Goal: Use online tool/utility: Utilize a website feature to perform a specific function

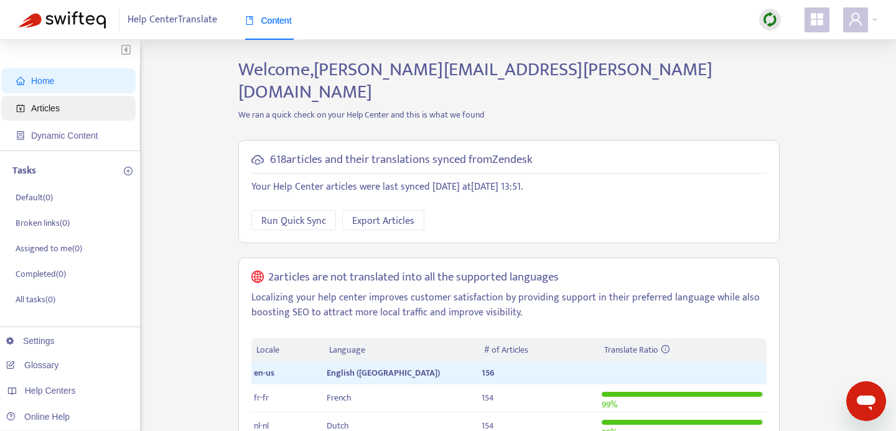
click at [75, 109] on span "Articles" at bounding box center [71, 108] width 110 height 25
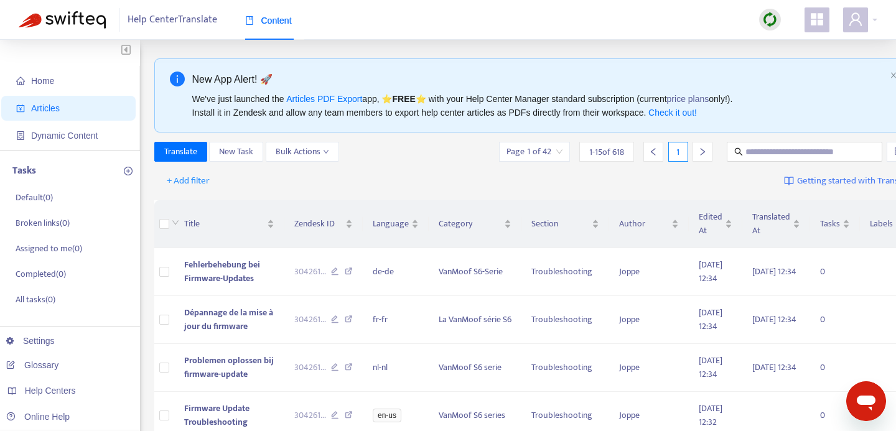
click at [771, 17] on img at bounding box center [770, 20] width 16 height 16
click at [798, 60] on link "Full Sync" at bounding box center [791, 65] width 45 height 14
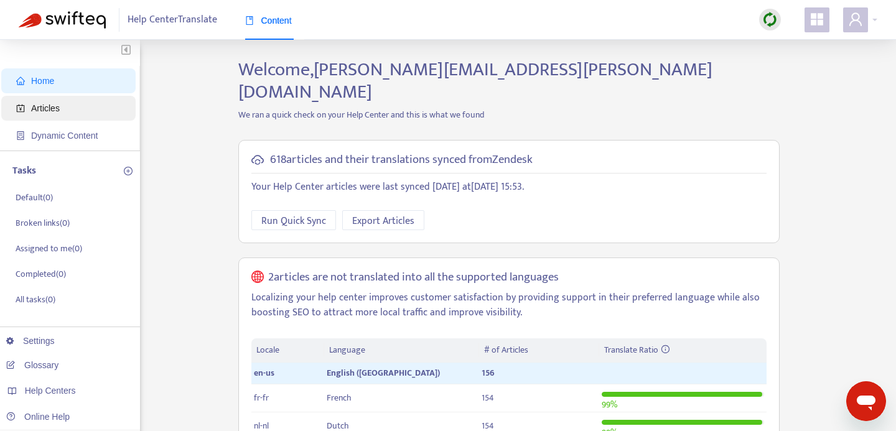
click at [44, 107] on span "Articles" at bounding box center [45, 108] width 29 height 10
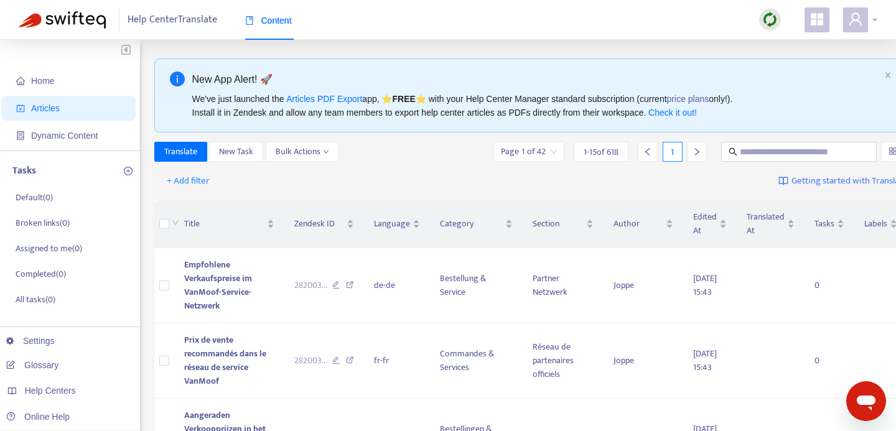
click at [854, 26] on icon "user" at bounding box center [855, 19] width 15 height 15
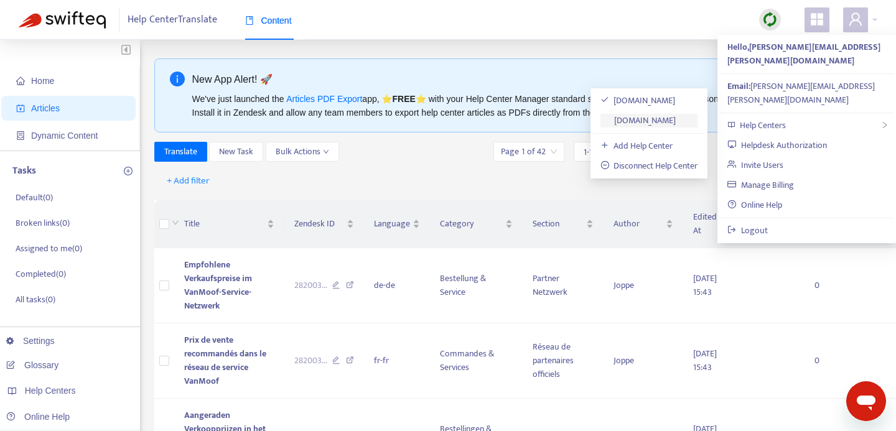
click at [668, 116] on link "support.hub.vanmoof.com" at bounding box center [639, 120] width 76 height 14
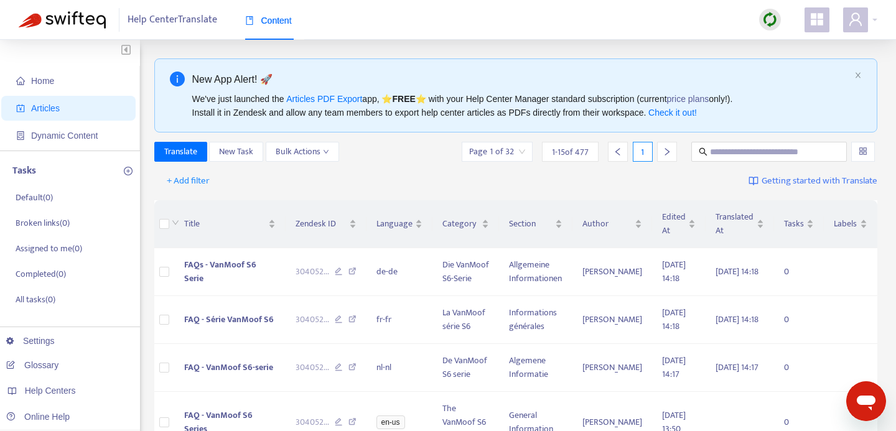
click at [772, 22] on img at bounding box center [770, 20] width 16 height 16
click at [777, 64] on link "Full Sync" at bounding box center [791, 65] width 45 height 14
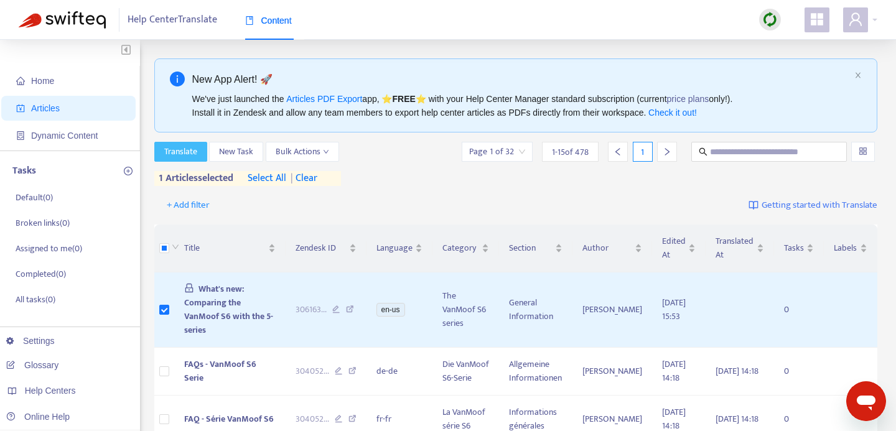
click at [194, 152] on span "Translate" at bounding box center [180, 152] width 33 height 14
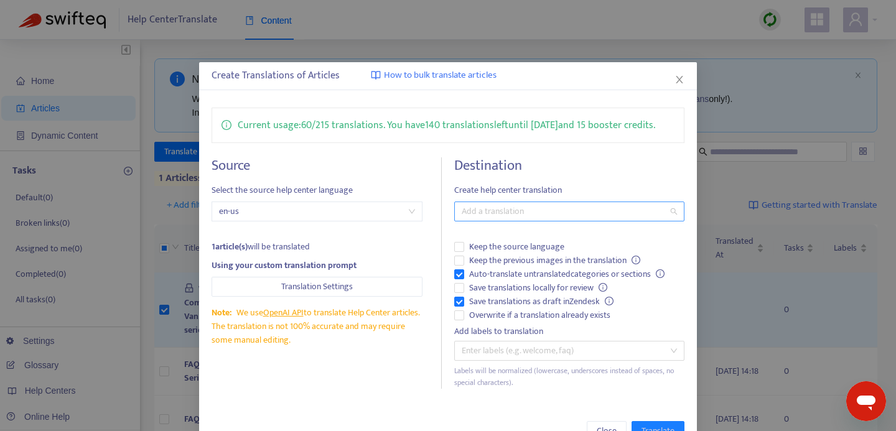
click at [517, 219] on div at bounding box center [563, 211] width 212 height 15
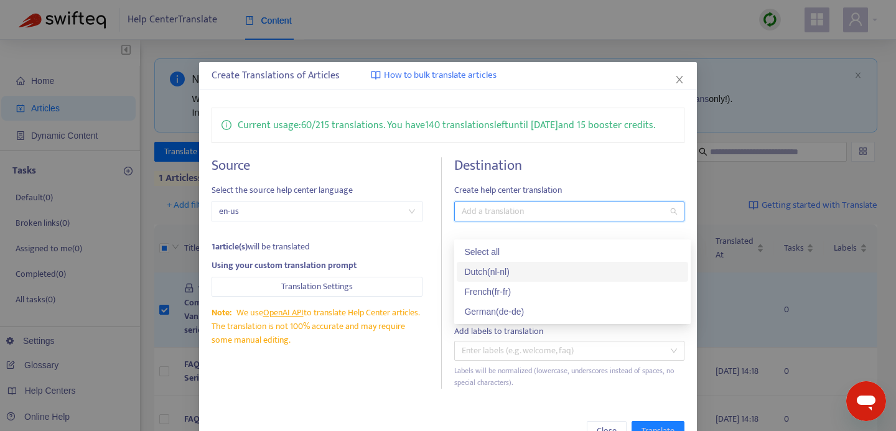
click at [515, 276] on div "Dutch ( nl-nl )" at bounding box center [572, 272] width 217 height 14
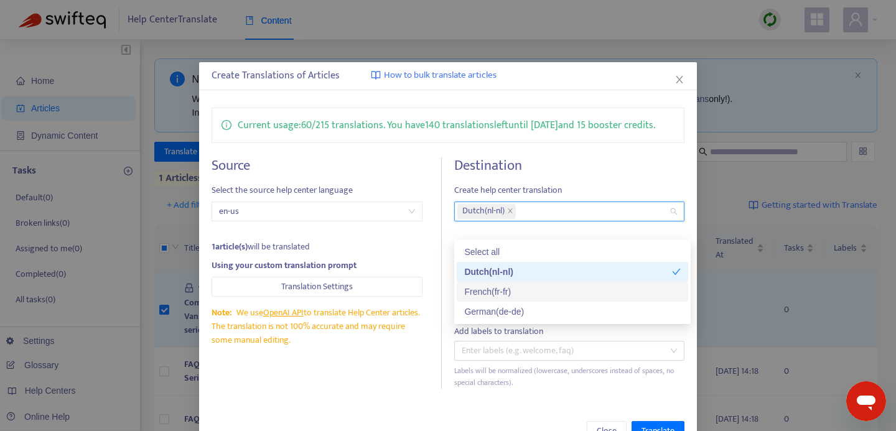
click at [514, 287] on div "French ( fr-fr )" at bounding box center [572, 292] width 217 height 14
click at [512, 311] on div "German ( de-de )" at bounding box center [572, 312] width 217 height 14
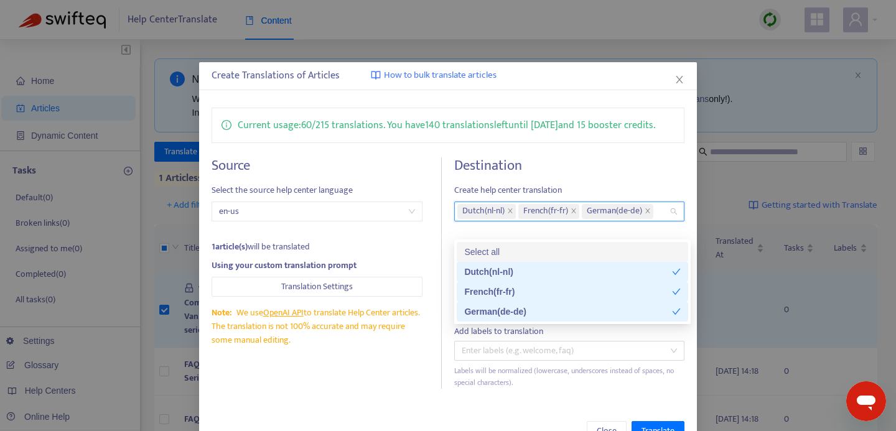
click at [610, 174] on h4 "Destination" at bounding box center [569, 165] width 230 height 17
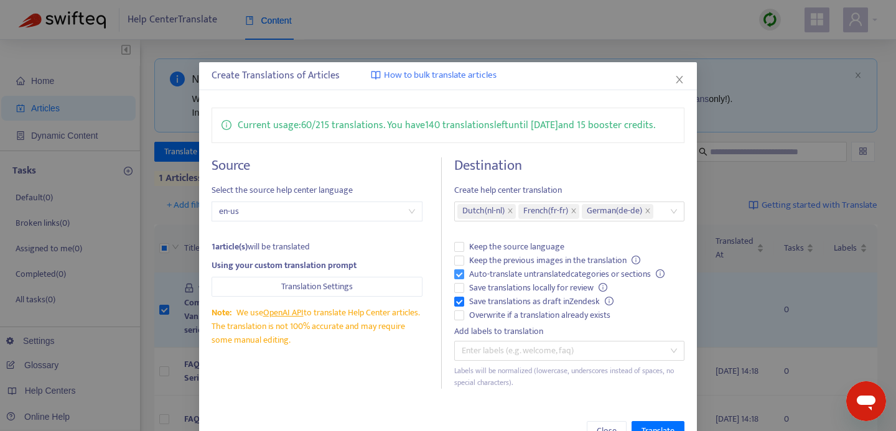
click at [465, 281] on span "Auto-translate untranslated categories or sections" at bounding box center [566, 275] width 205 height 14
click at [469, 309] on span "Save translations as draft in Zendesk" at bounding box center [541, 302] width 154 height 14
click at [487, 322] on span "Overwrite if a translation already exists" at bounding box center [539, 316] width 151 height 14
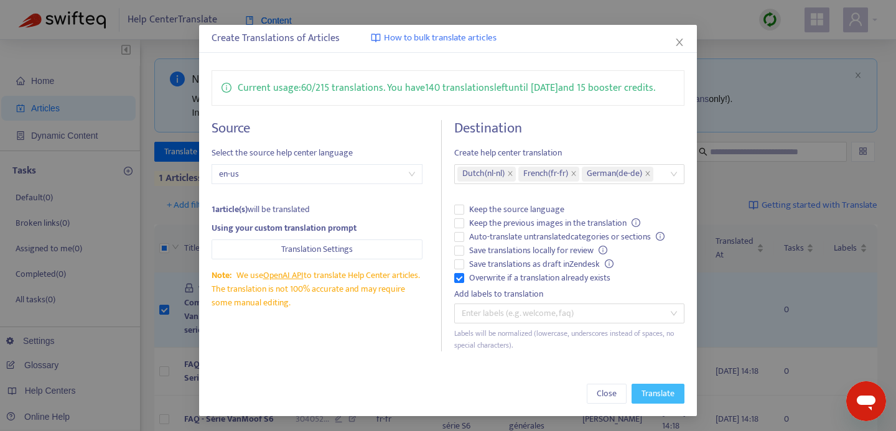
click at [662, 392] on span "Translate" at bounding box center [658, 394] width 33 height 14
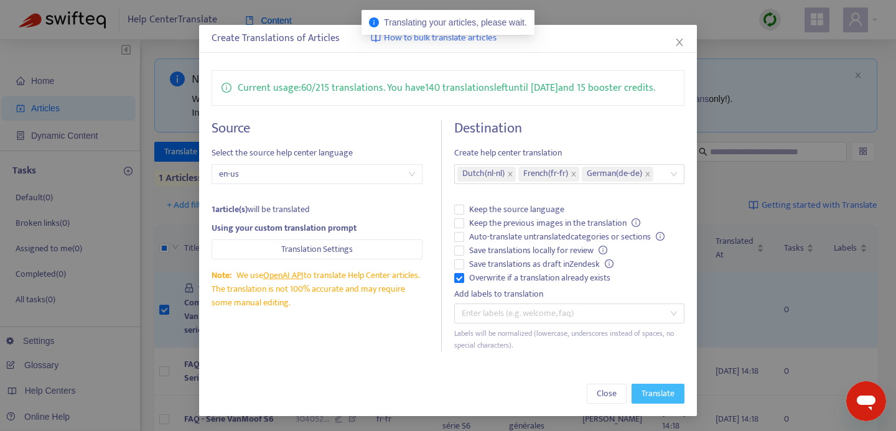
scroll to position [0, 0]
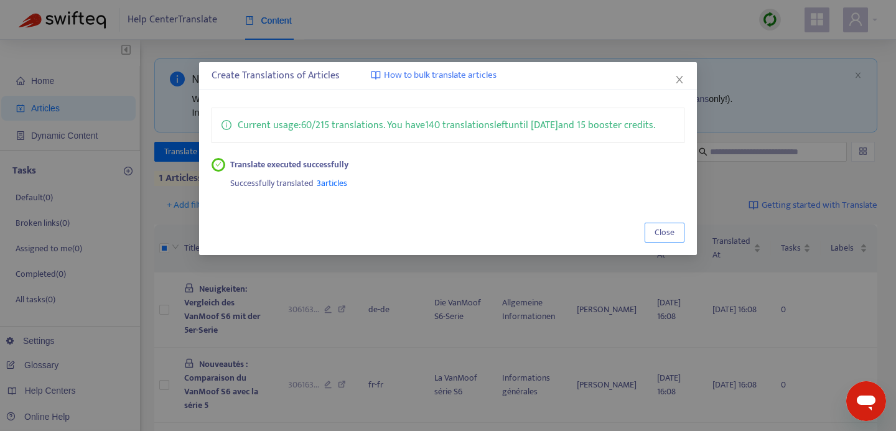
click at [670, 240] on span "Close" at bounding box center [665, 233] width 20 height 14
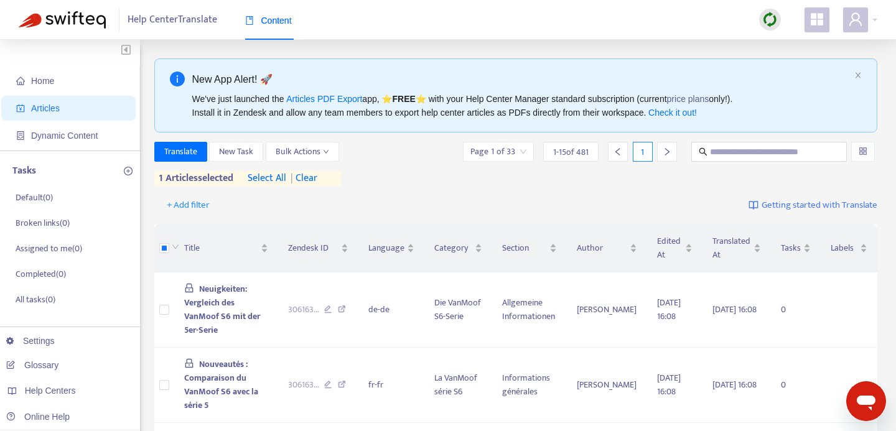
click at [65, 104] on span "Articles" at bounding box center [71, 108] width 110 height 25
click at [63, 82] on span "Home" at bounding box center [71, 80] width 110 height 25
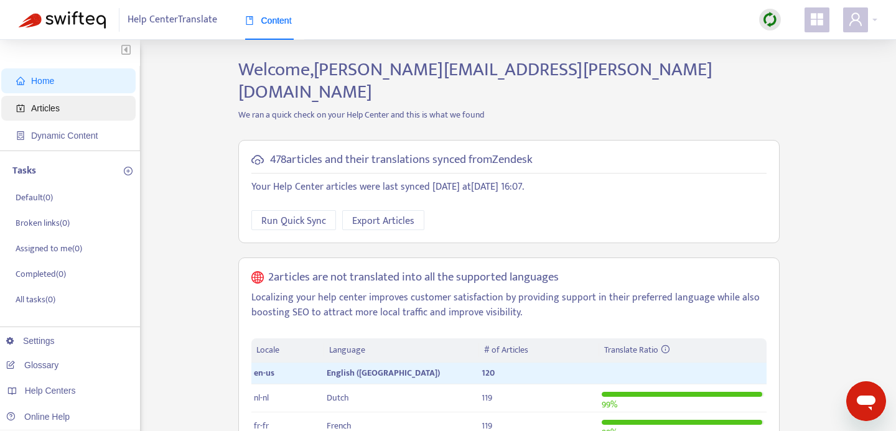
click at [58, 107] on span "Articles" at bounding box center [45, 108] width 29 height 10
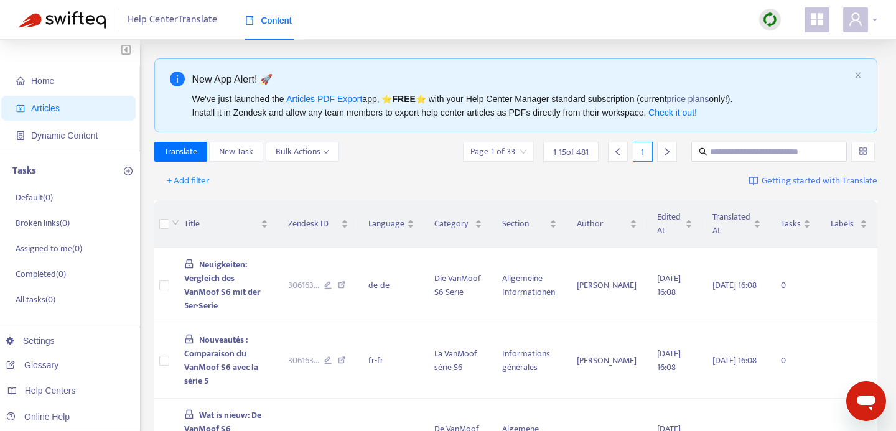
click at [863, 22] on span at bounding box center [855, 19] width 25 height 25
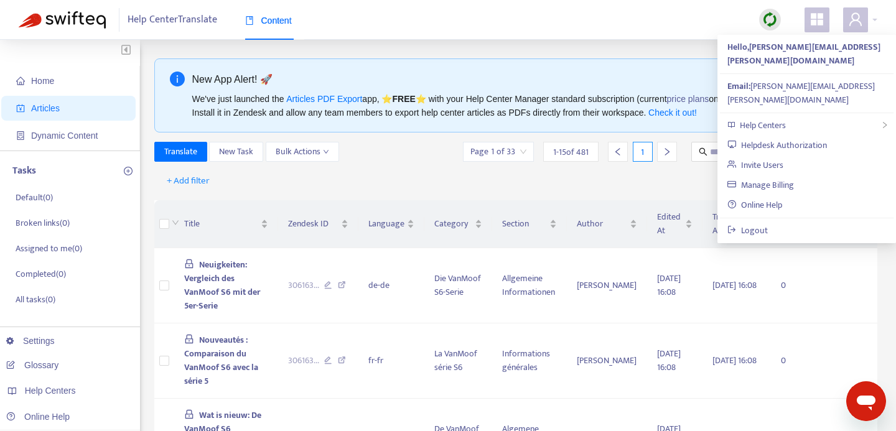
click at [496, 65] on div "New App Alert! 🚀 We've just launched the Articles PDF Export app, ⭐ FREE ⭐️ wit…" at bounding box center [516, 95] width 724 height 74
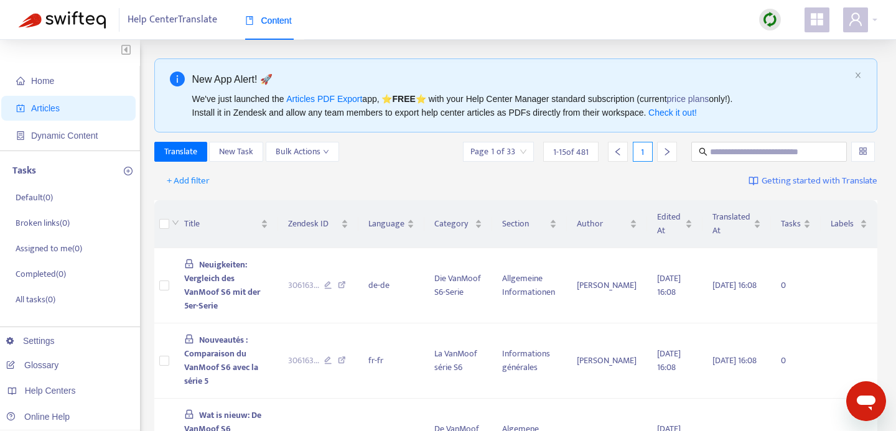
click at [770, 22] on img at bounding box center [770, 20] width 16 height 16
click at [788, 67] on link "Full Sync" at bounding box center [791, 65] width 45 height 14
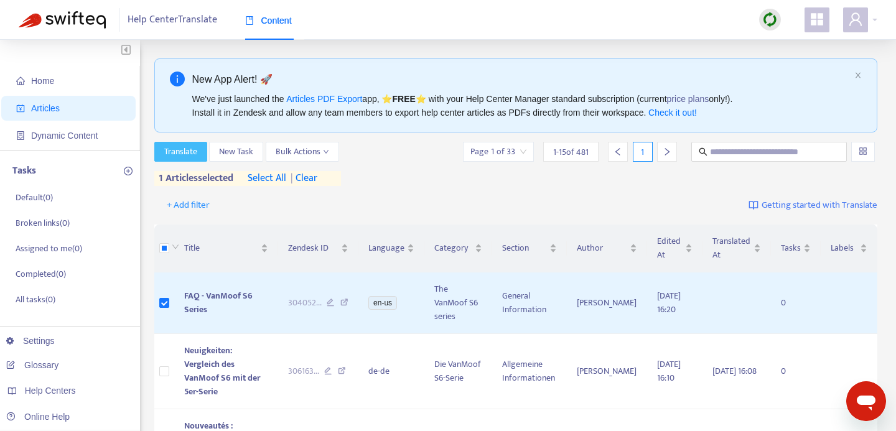
click at [189, 159] on button "Translate" at bounding box center [180, 152] width 53 height 20
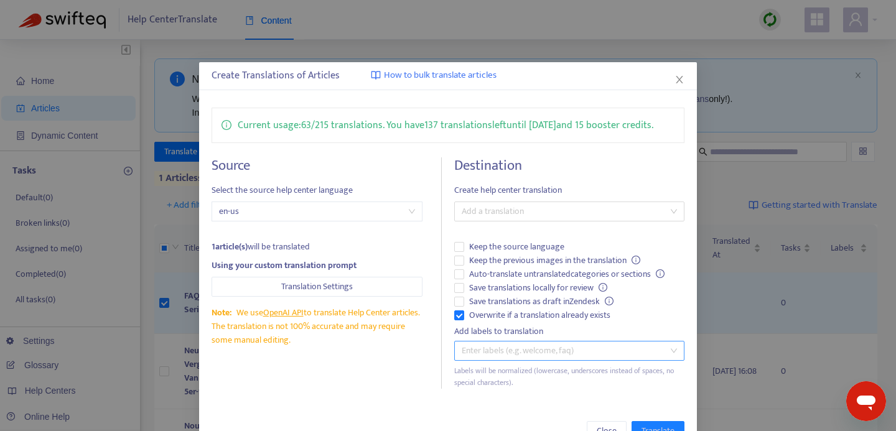
scroll to position [53, 0]
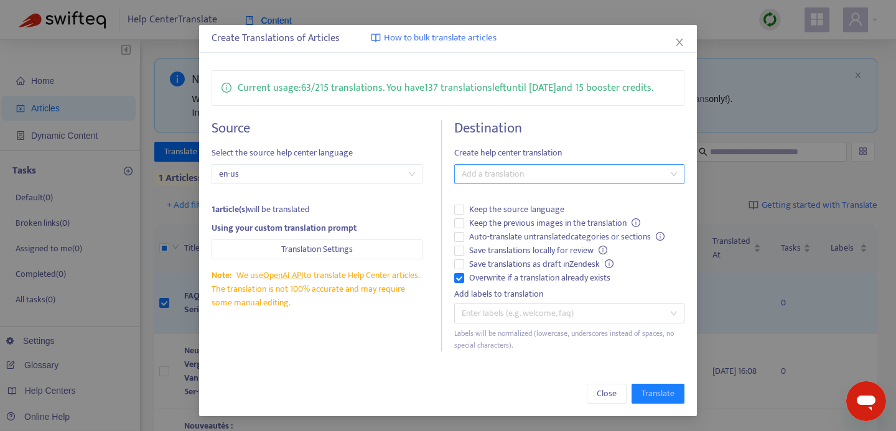
click at [523, 174] on div at bounding box center [563, 174] width 212 height 15
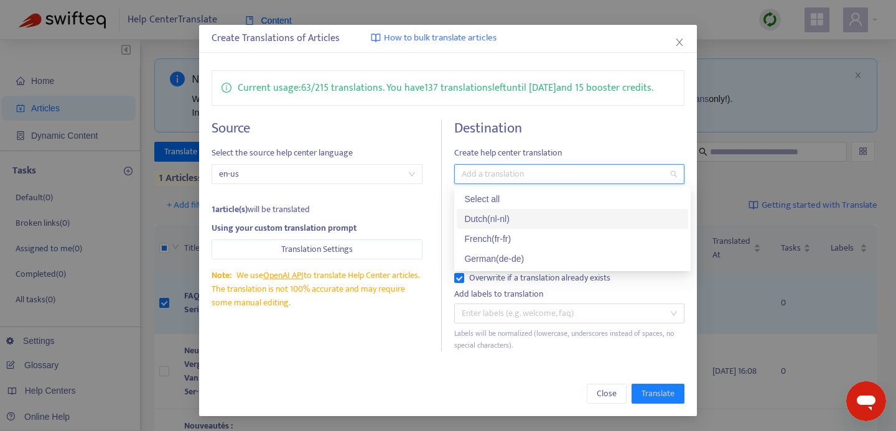
click at [512, 217] on div "Dutch ( nl-nl )" at bounding box center [572, 219] width 217 height 14
click at [512, 232] on div "French ( fr-fr )" at bounding box center [572, 239] width 217 height 14
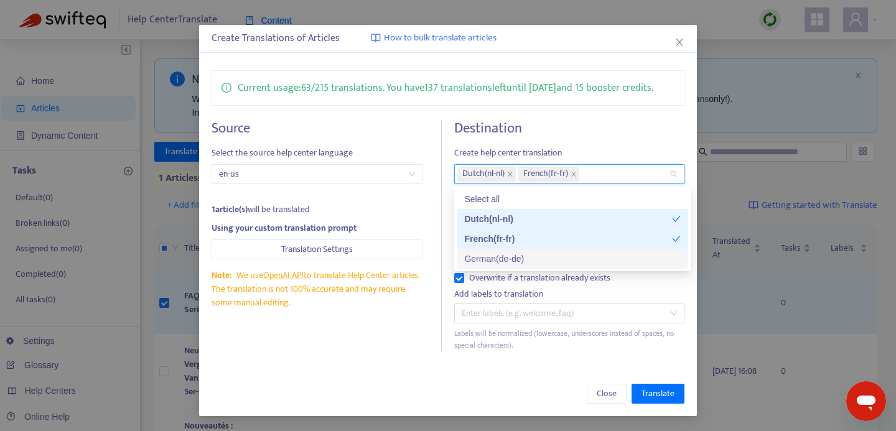
click at [512, 257] on div "German ( de-de )" at bounding box center [572, 259] width 217 height 14
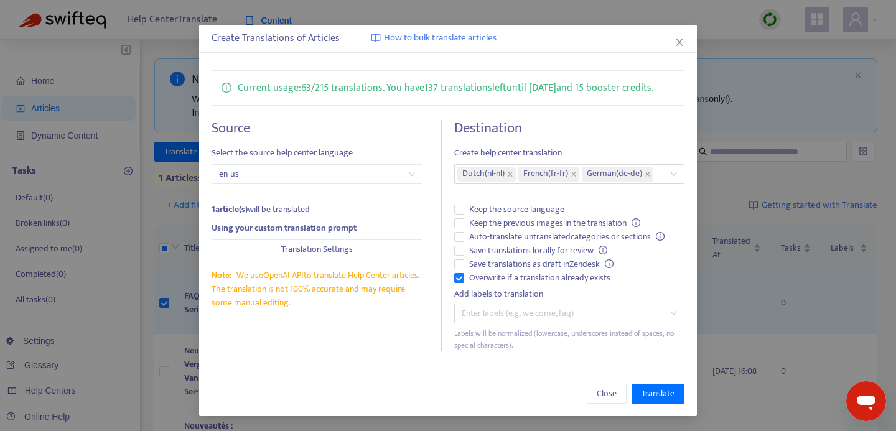
click at [521, 387] on div "Close Translate" at bounding box center [448, 394] width 473 height 20
click at [652, 390] on span "Translate" at bounding box center [658, 394] width 33 height 14
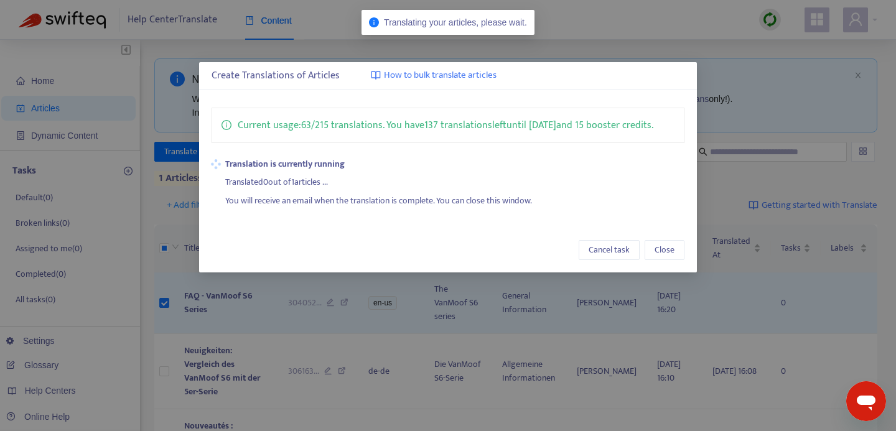
scroll to position [0, 0]
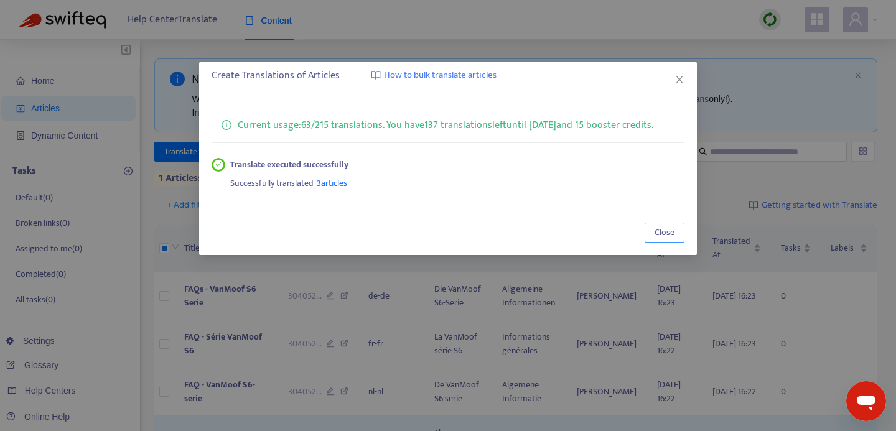
click at [663, 240] on span "Close" at bounding box center [665, 233] width 20 height 14
